Goal: Task Accomplishment & Management: Manage account settings

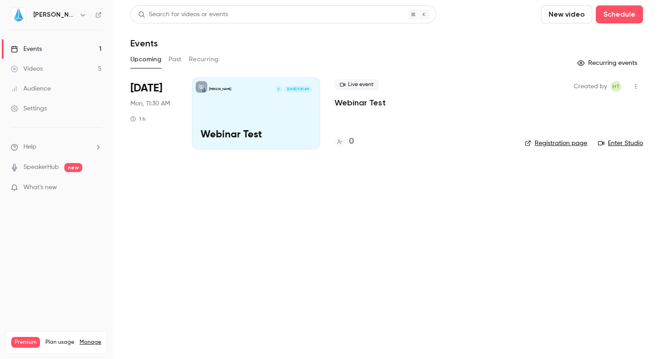
click at [79, 14] on icon "button" at bounding box center [82, 14] width 7 height 7
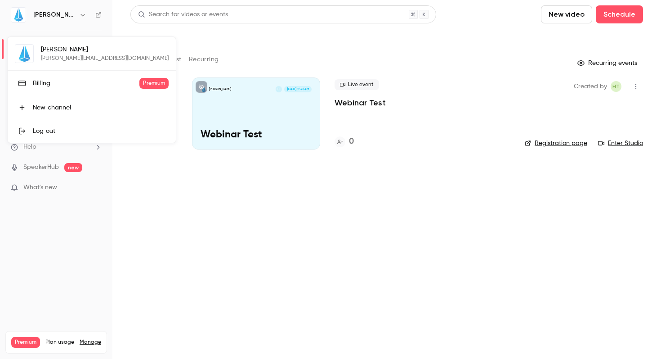
click at [50, 77] on link "Billing Premium" at bounding box center [92, 83] width 168 height 25
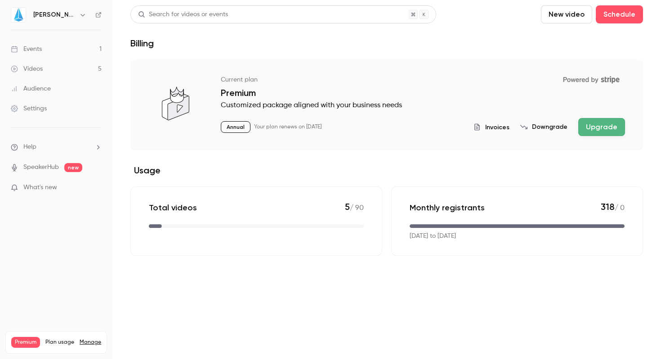
click at [79, 12] on icon "button" at bounding box center [82, 14] width 7 height 7
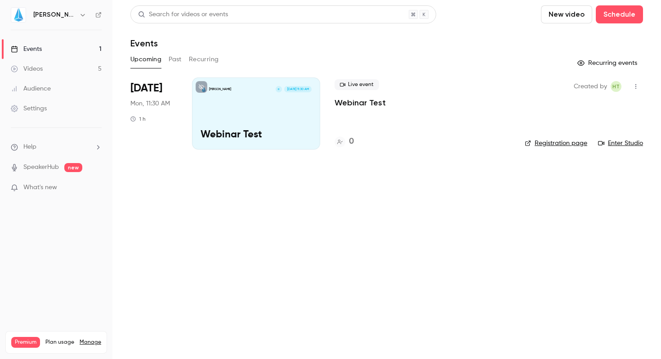
click at [77, 15] on button "button" at bounding box center [82, 14] width 11 height 11
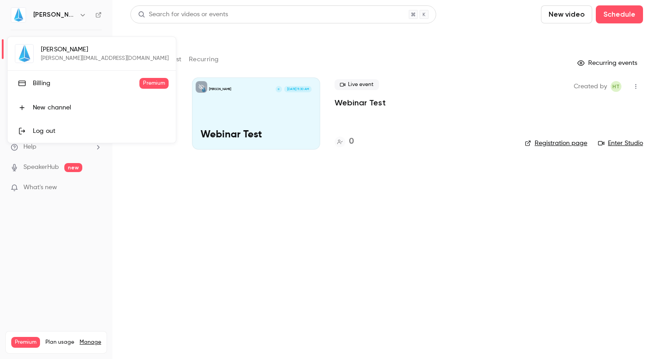
click at [52, 79] on div "Billing" at bounding box center [86, 83] width 107 height 9
